Goal: Task Accomplishment & Management: Manage account settings

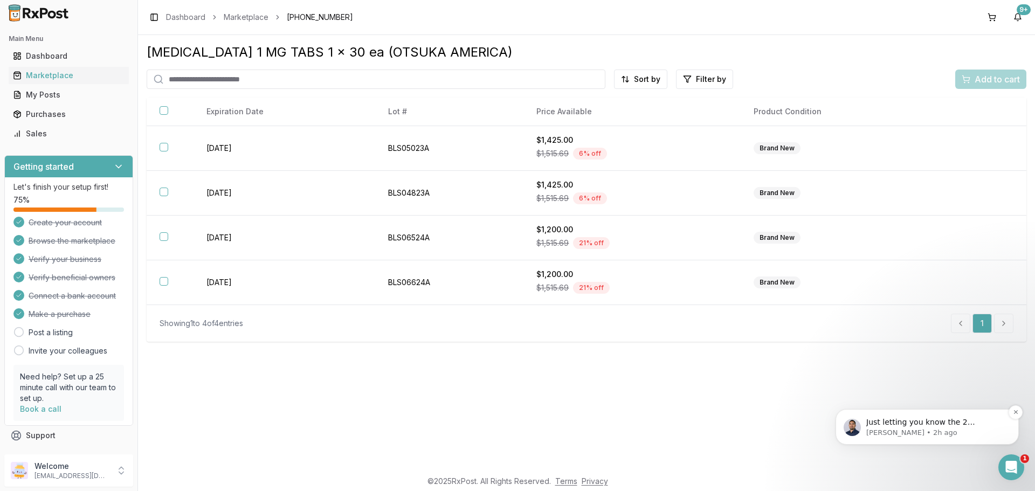
drag, startPoint x: 819, startPoint y: 341, endPoint x: 942, endPoint y: 376, distance: 127.8
click at [942, 422] on span "Just letting you know the 2 pharmacies you purchased from [DATE] they are out u…" at bounding box center [935, 438] width 138 height 41
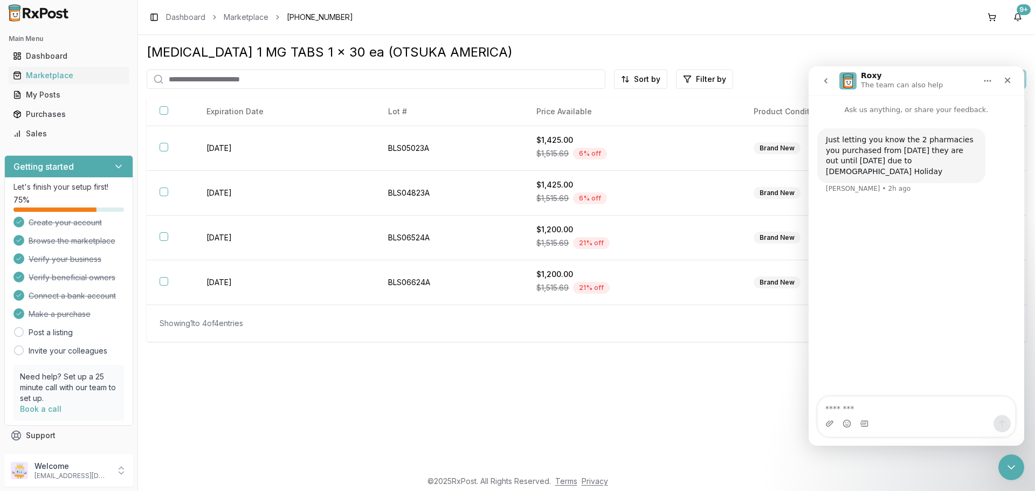
click at [890, 410] on textarea "Message…" at bounding box center [916, 406] width 197 height 18
type textarea "***"
type textarea "*********"
click at [45, 112] on div "Purchases" at bounding box center [69, 114] width 112 height 11
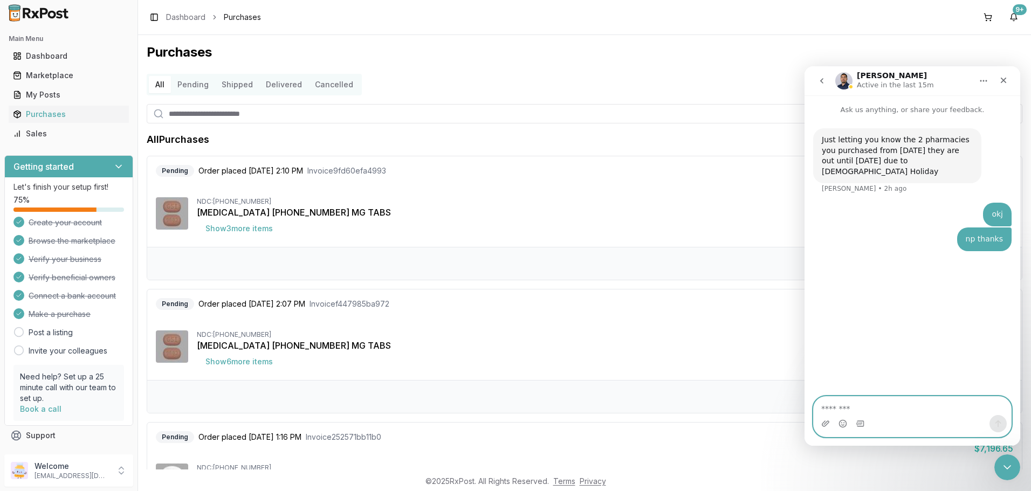
click at [873, 409] on textarea "Message…" at bounding box center [911, 406] width 197 height 18
type textarea "*"
click at [1006, 79] on icon "Close" at bounding box center [1003, 80] width 9 height 9
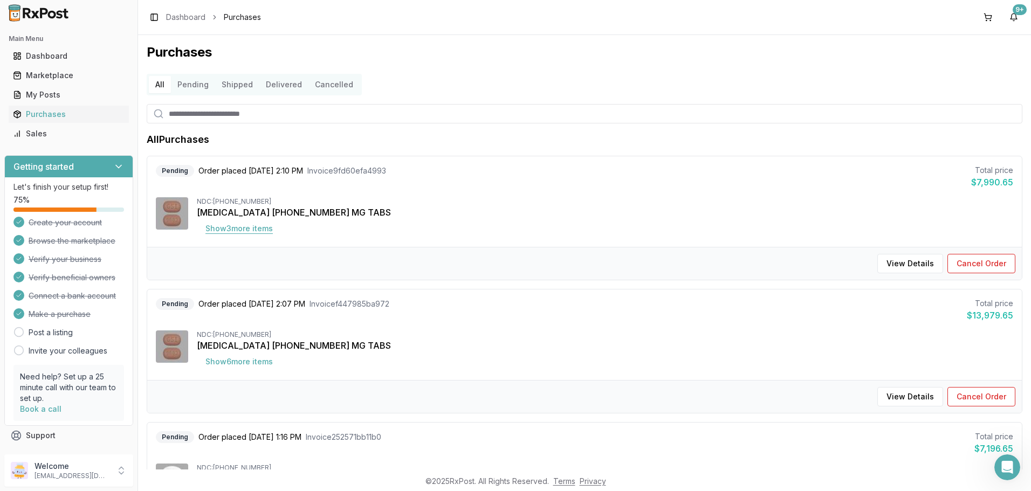
click at [248, 231] on button "Show 3 more item s" at bounding box center [239, 228] width 85 height 19
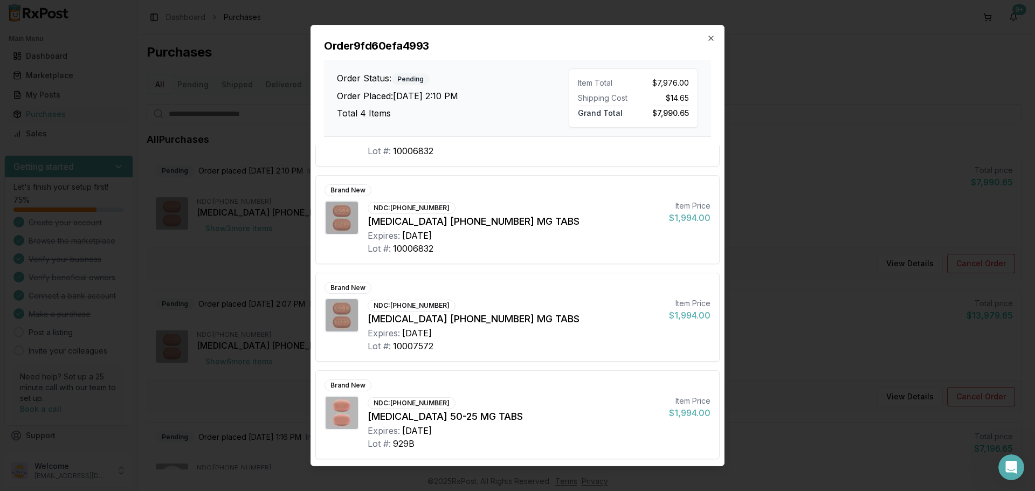
scroll to position [70, 0]
click at [710, 35] on icon "button" at bounding box center [711, 38] width 9 height 9
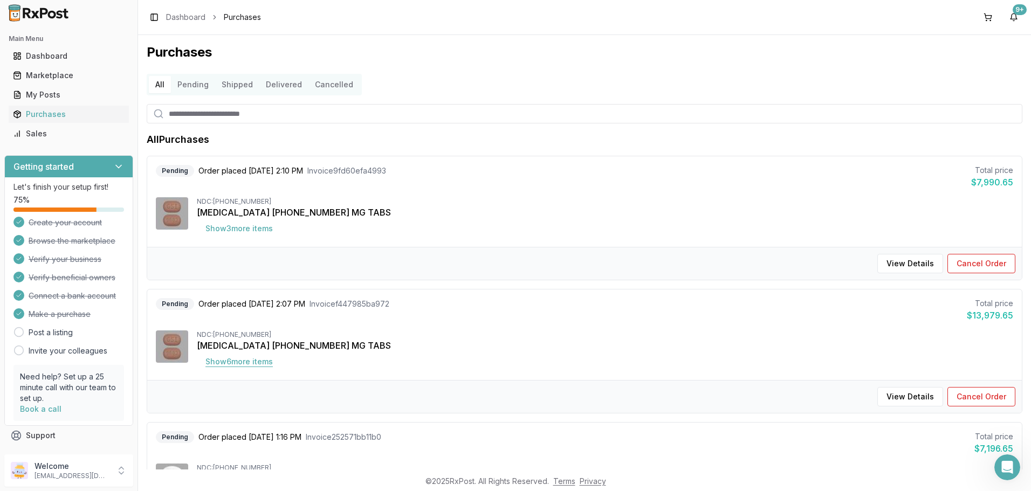
click at [238, 361] on button "Show 6 more item s" at bounding box center [239, 361] width 85 height 19
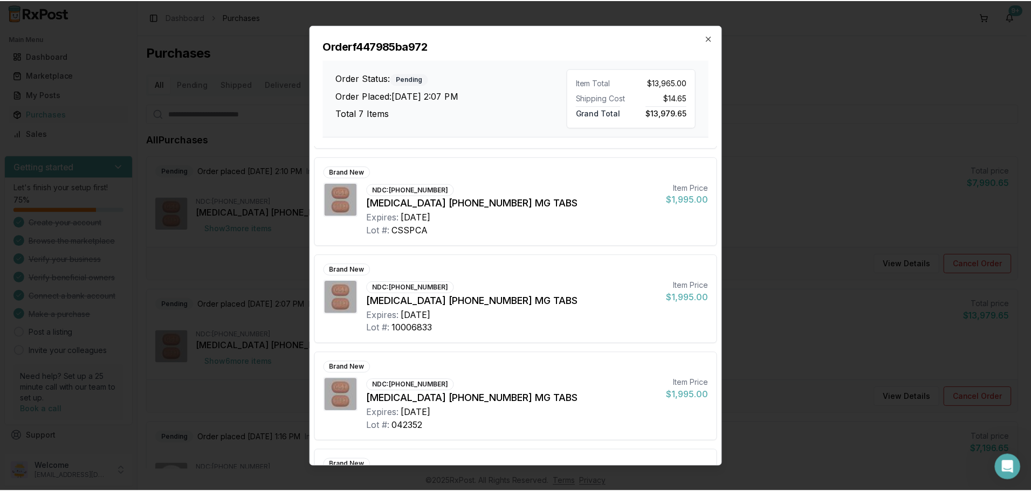
scroll to position [362, 0]
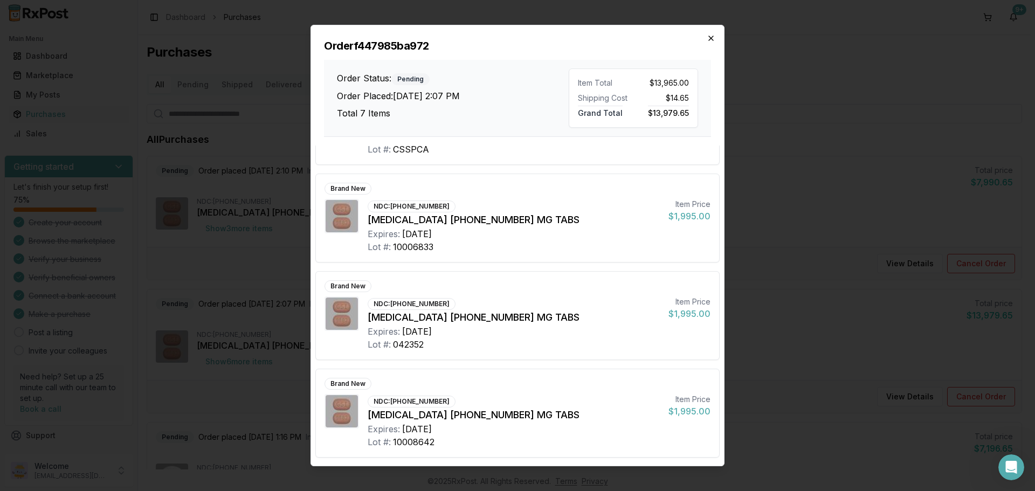
click at [709, 39] on icon "button" at bounding box center [711, 38] width 9 height 9
